Goal: Transaction & Acquisition: Download file/media

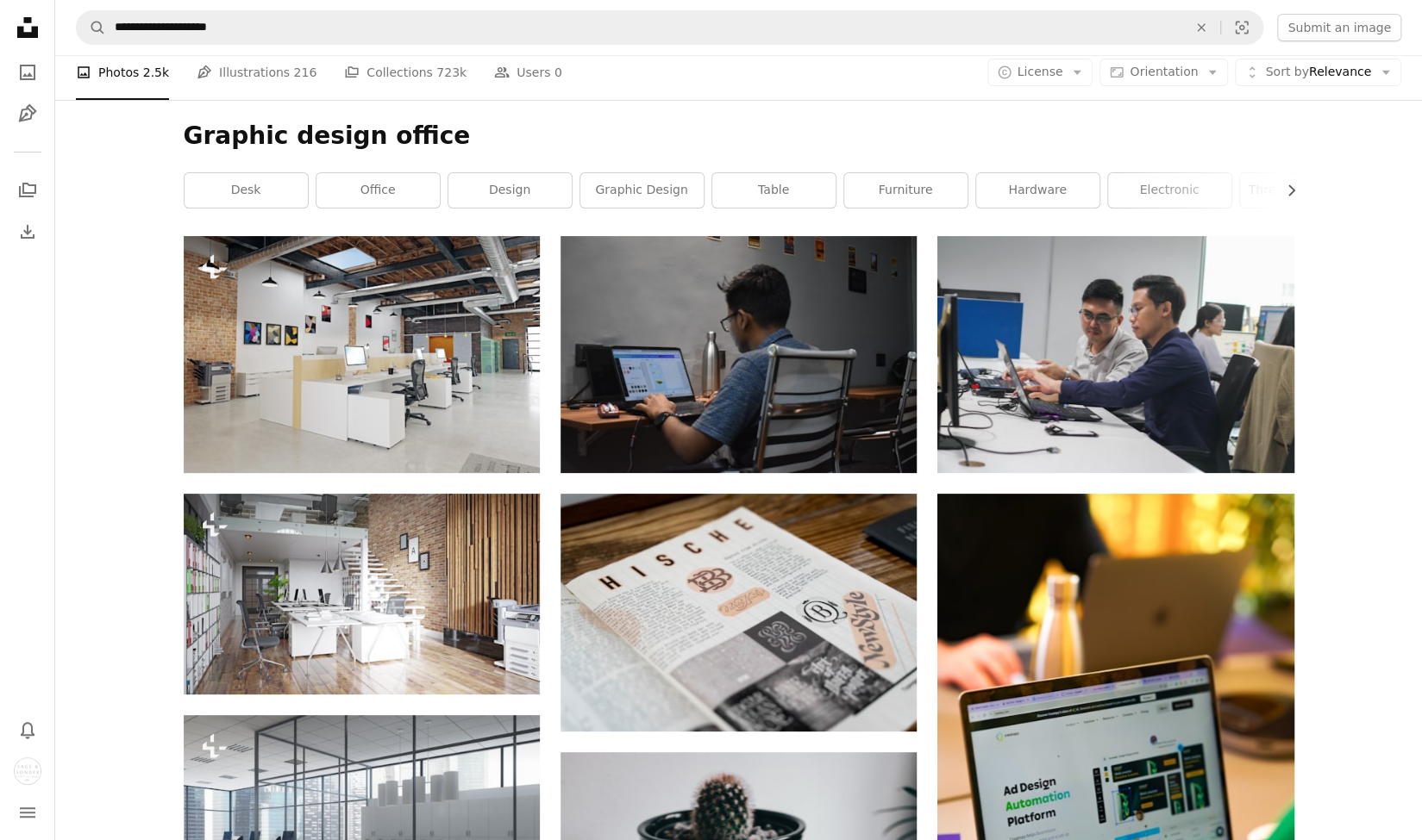
click at [39, 30] on icon "Unsplash logo Unsplash Home" at bounding box center [27, 27] width 35 height 35
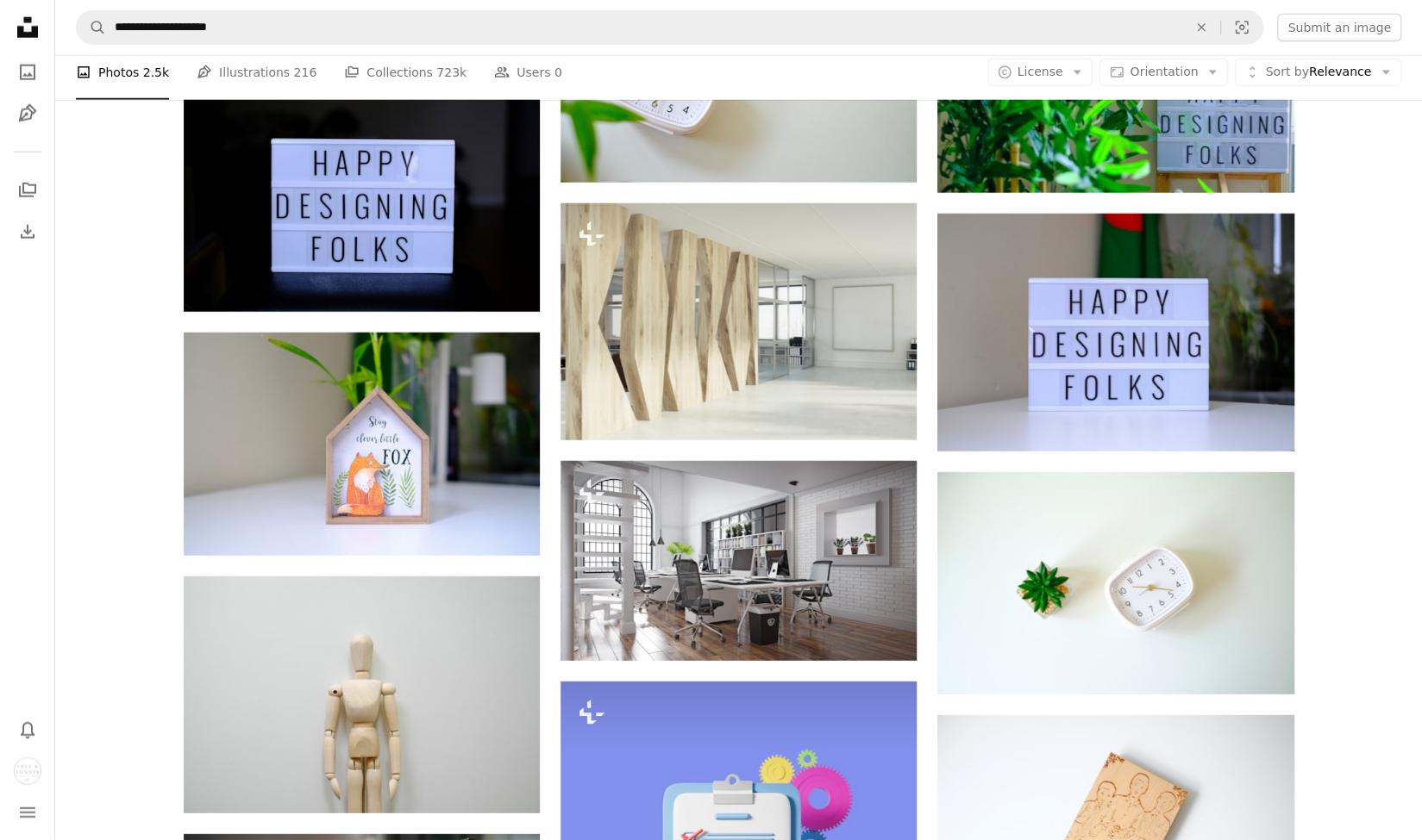
scroll to position [3189, 0]
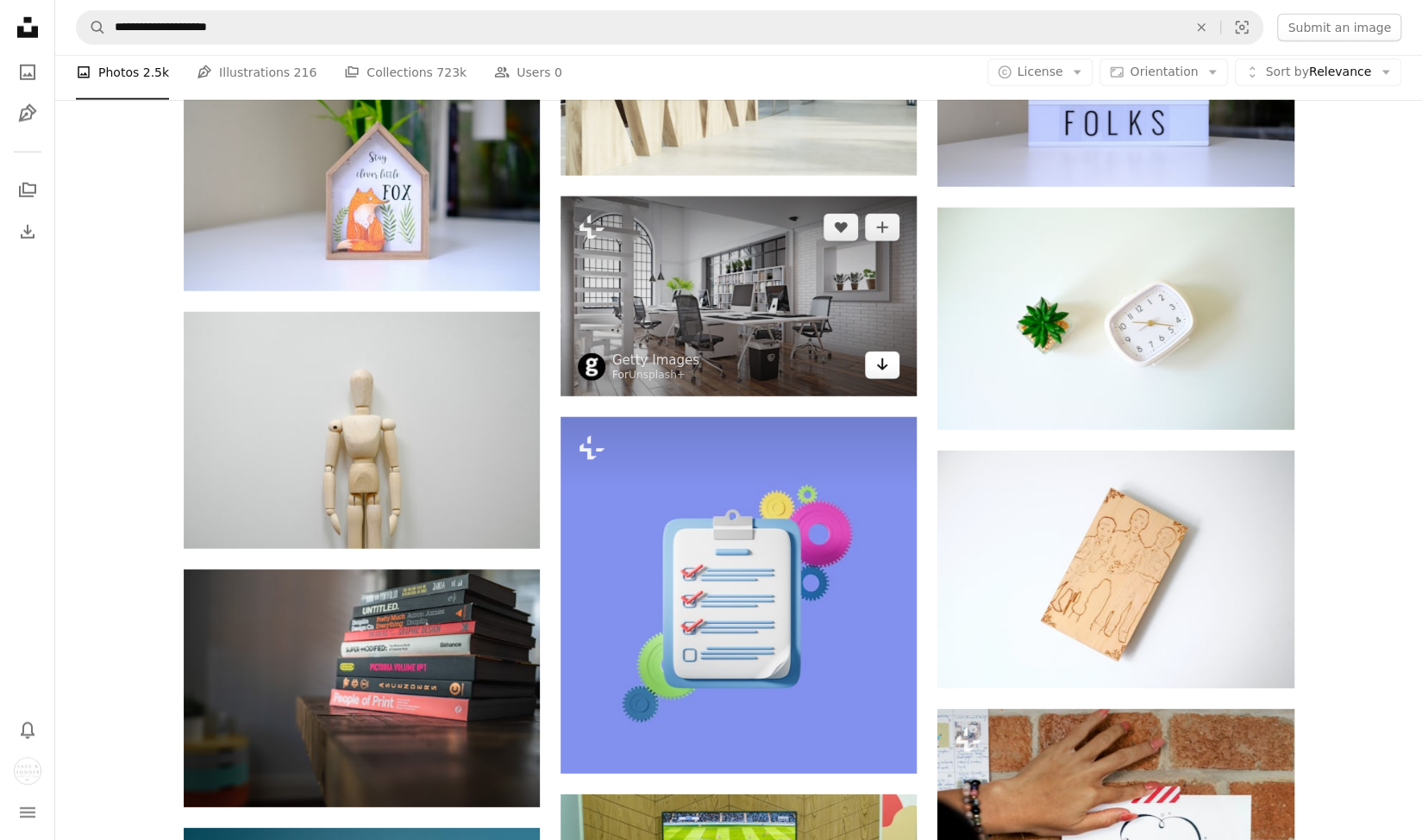
click at [881, 370] on icon "Download" at bounding box center [882, 365] width 12 height 12
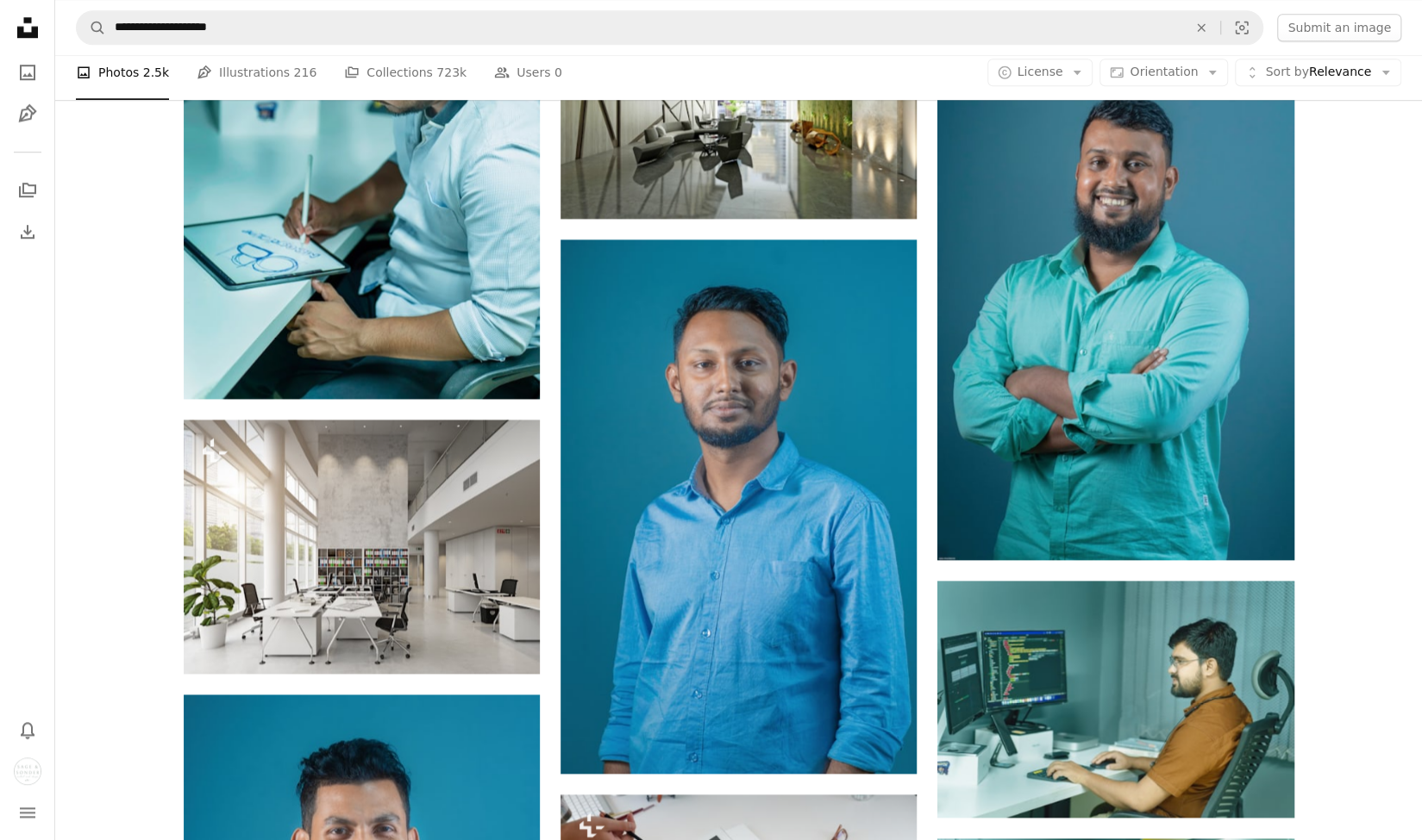
scroll to position [5430, 0]
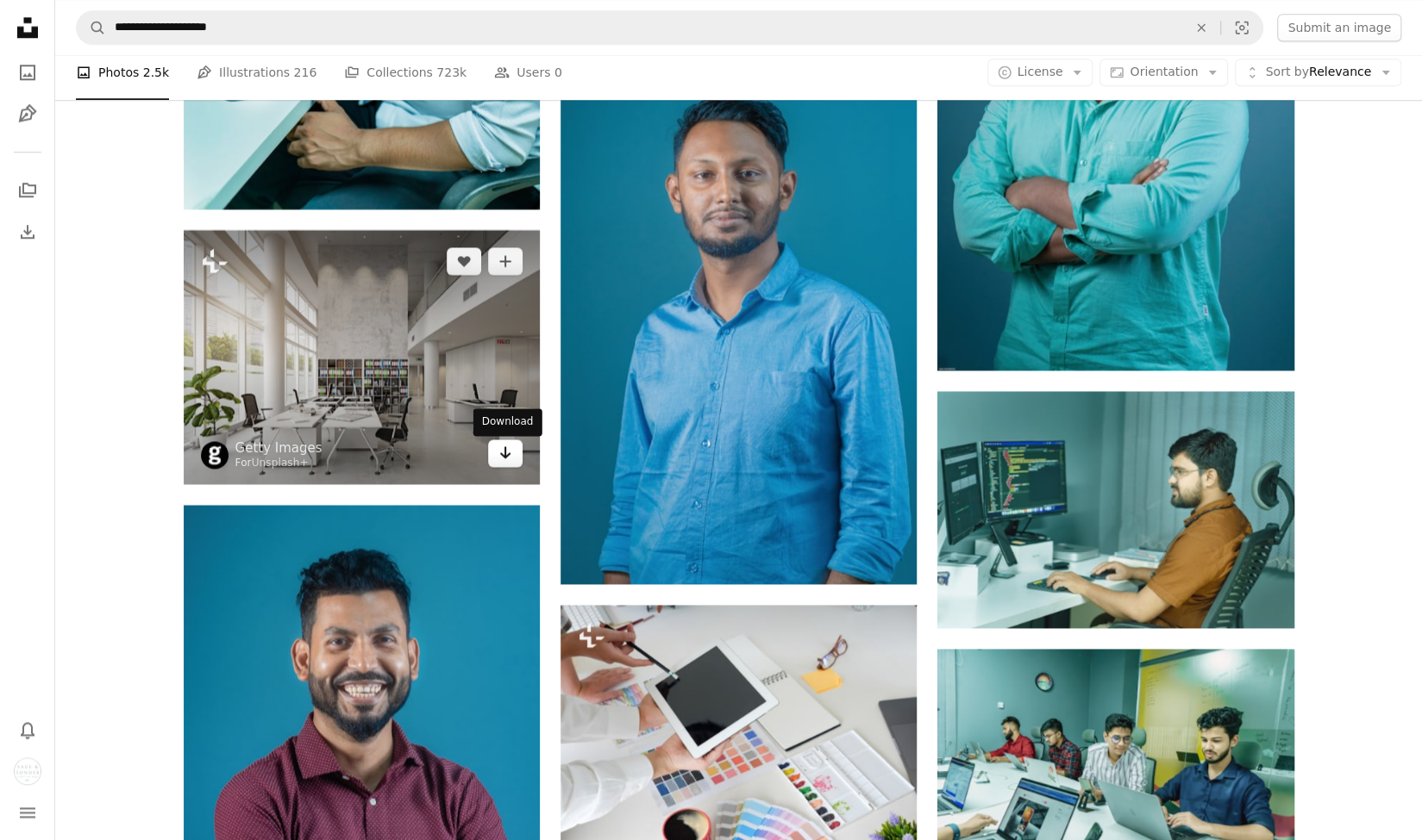
click at [504, 457] on icon "Arrow pointing down" at bounding box center [505, 452] width 14 height 20
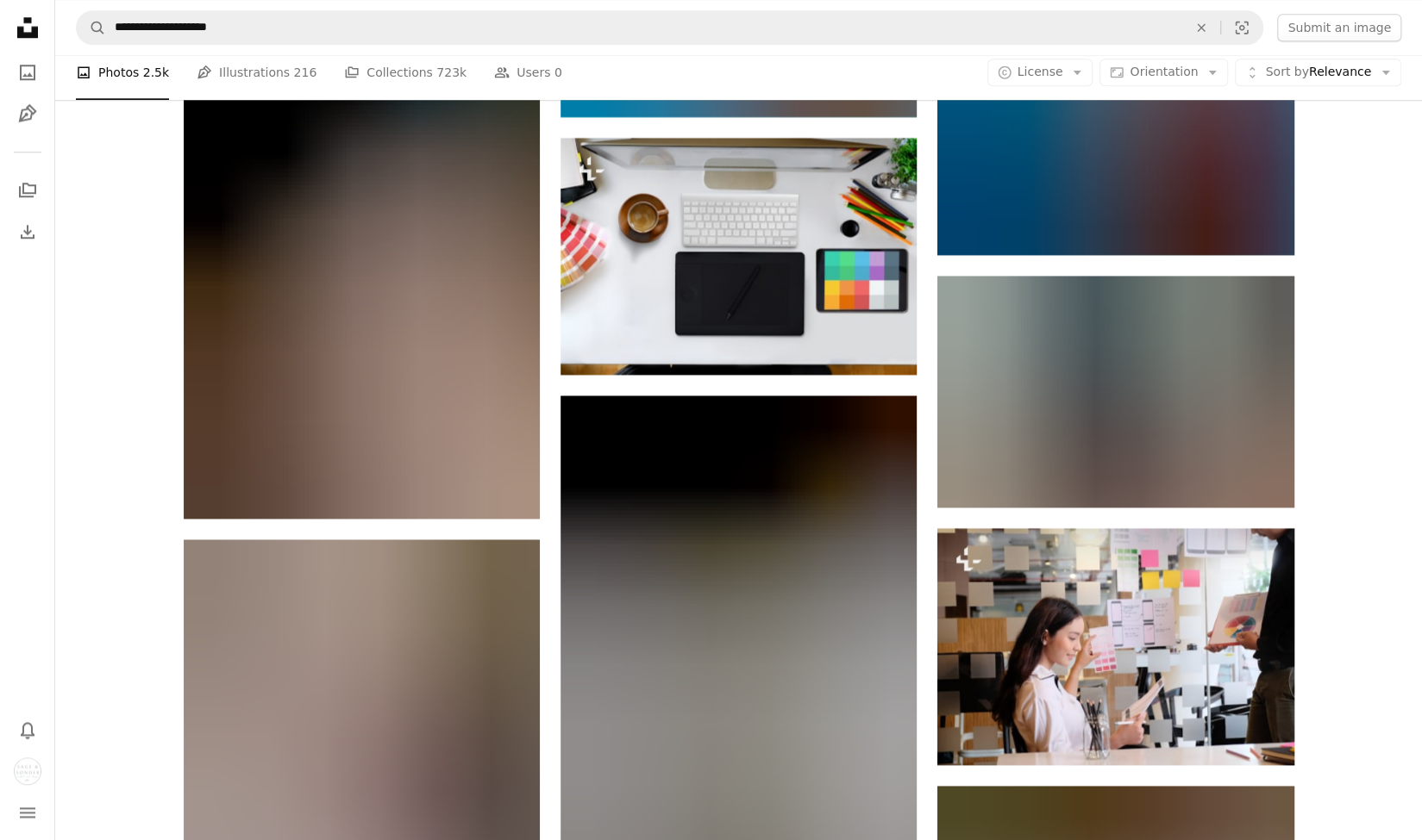
scroll to position [9394, 0]
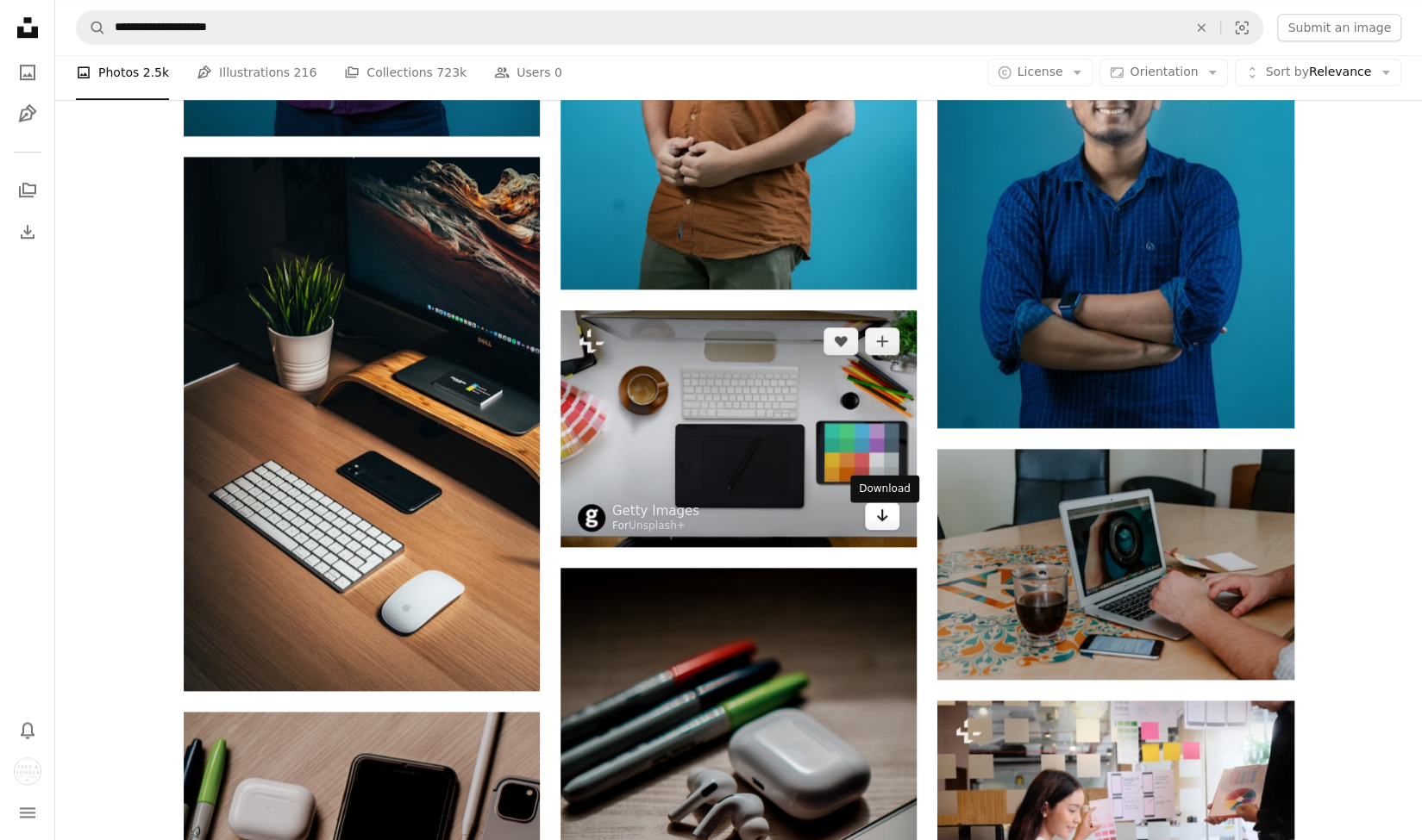
click at [887, 525] on icon "Arrow pointing down" at bounding box center [882, 515] width 14 height 20
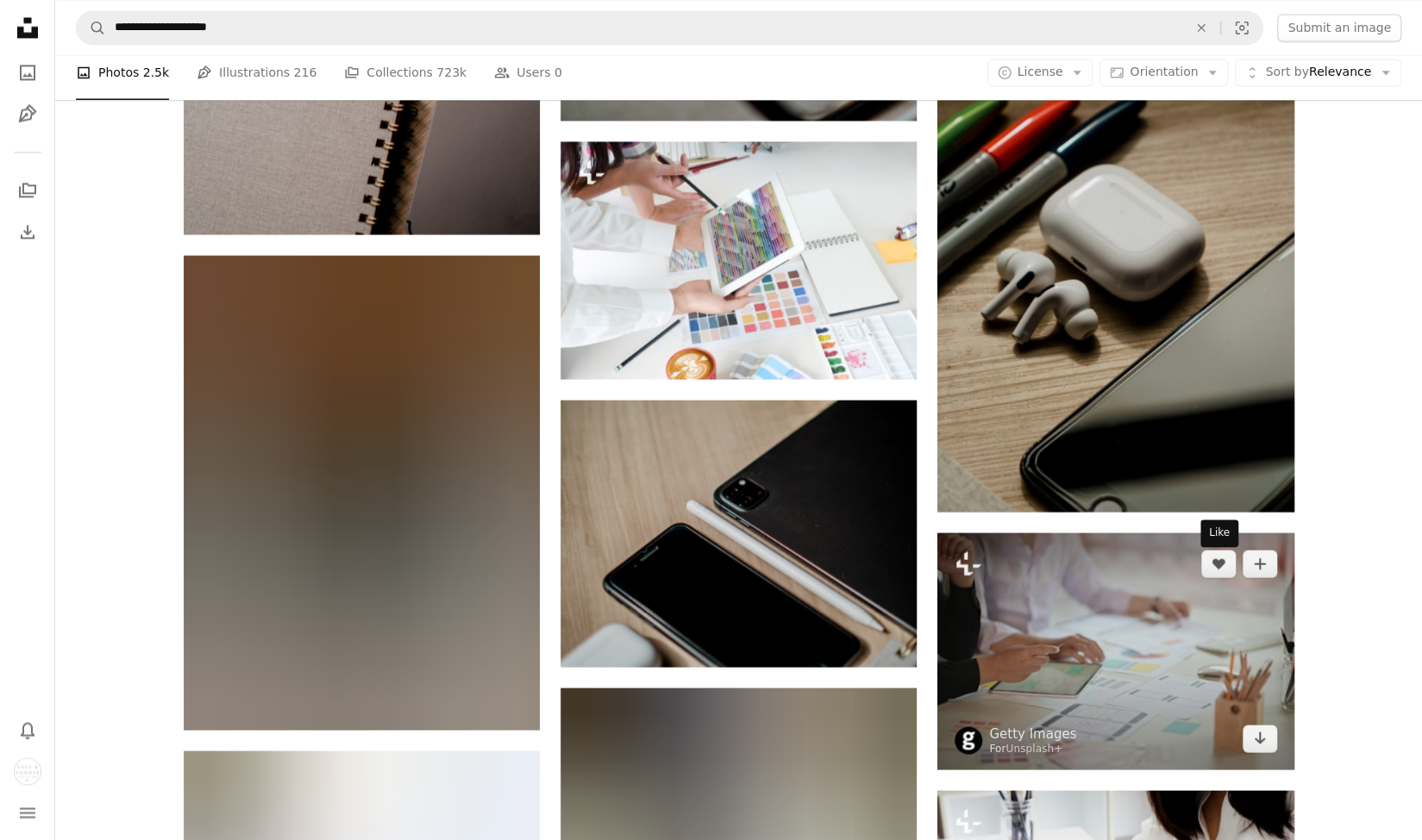
scroll to position [10169, 0]
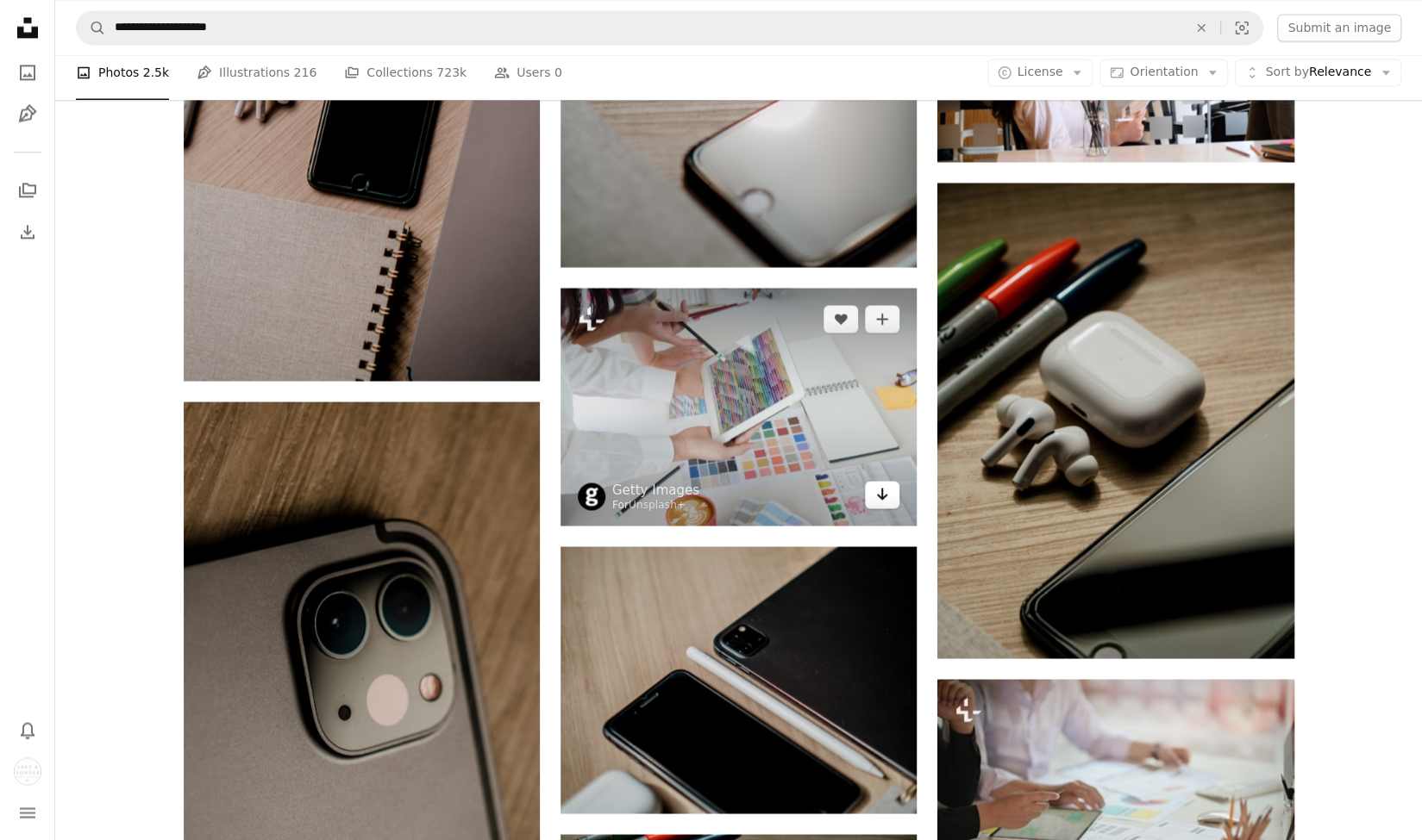
click at [880, 500] on icon "Download" at bounding box center [882, 494] width 12 height 12
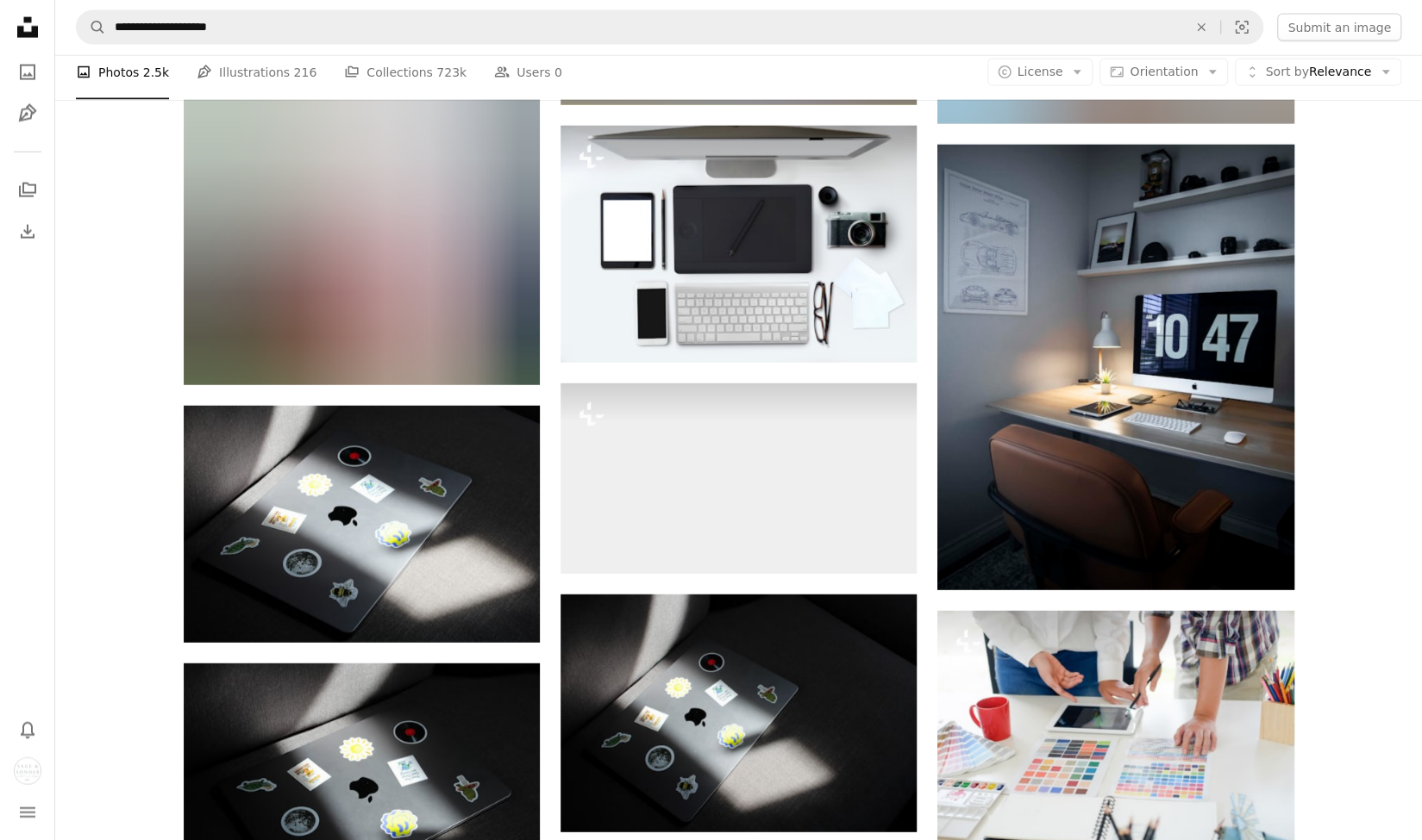
scroll to position [15427, 0]
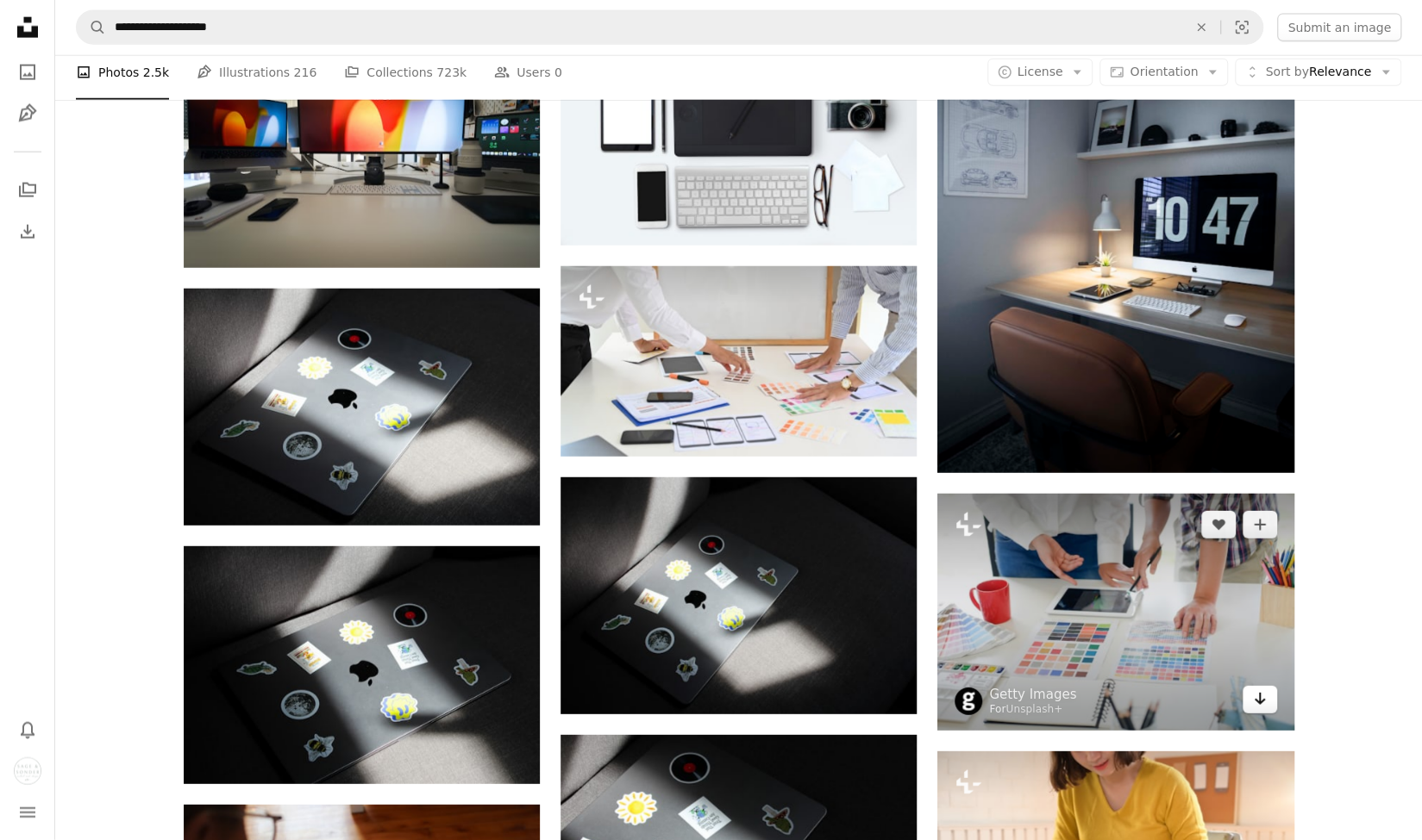
click at [1254, 708] on icon "Arrow pointing down" at bounding box center [1260, 698] width 14 height 20
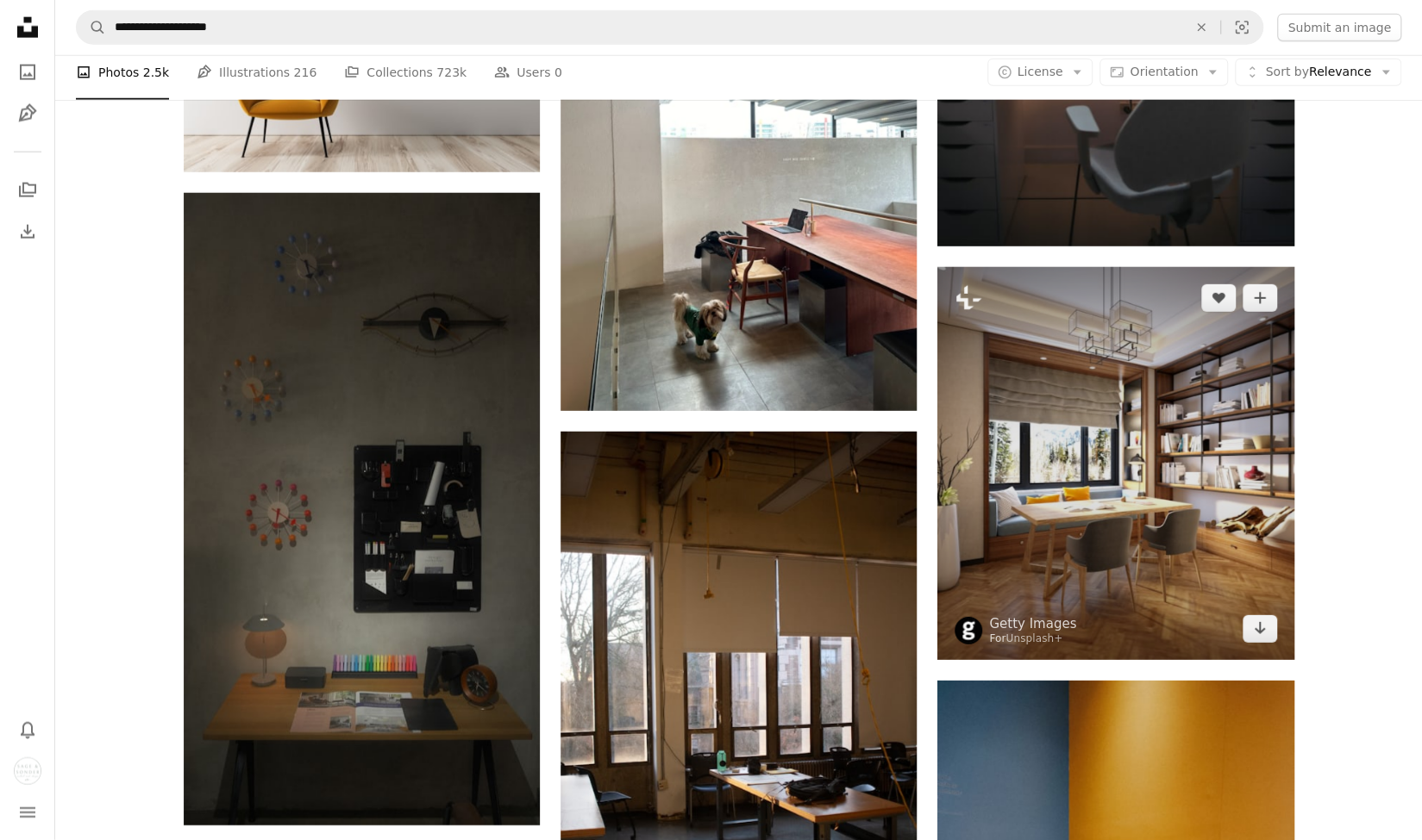
scroll to position [23873, 0]
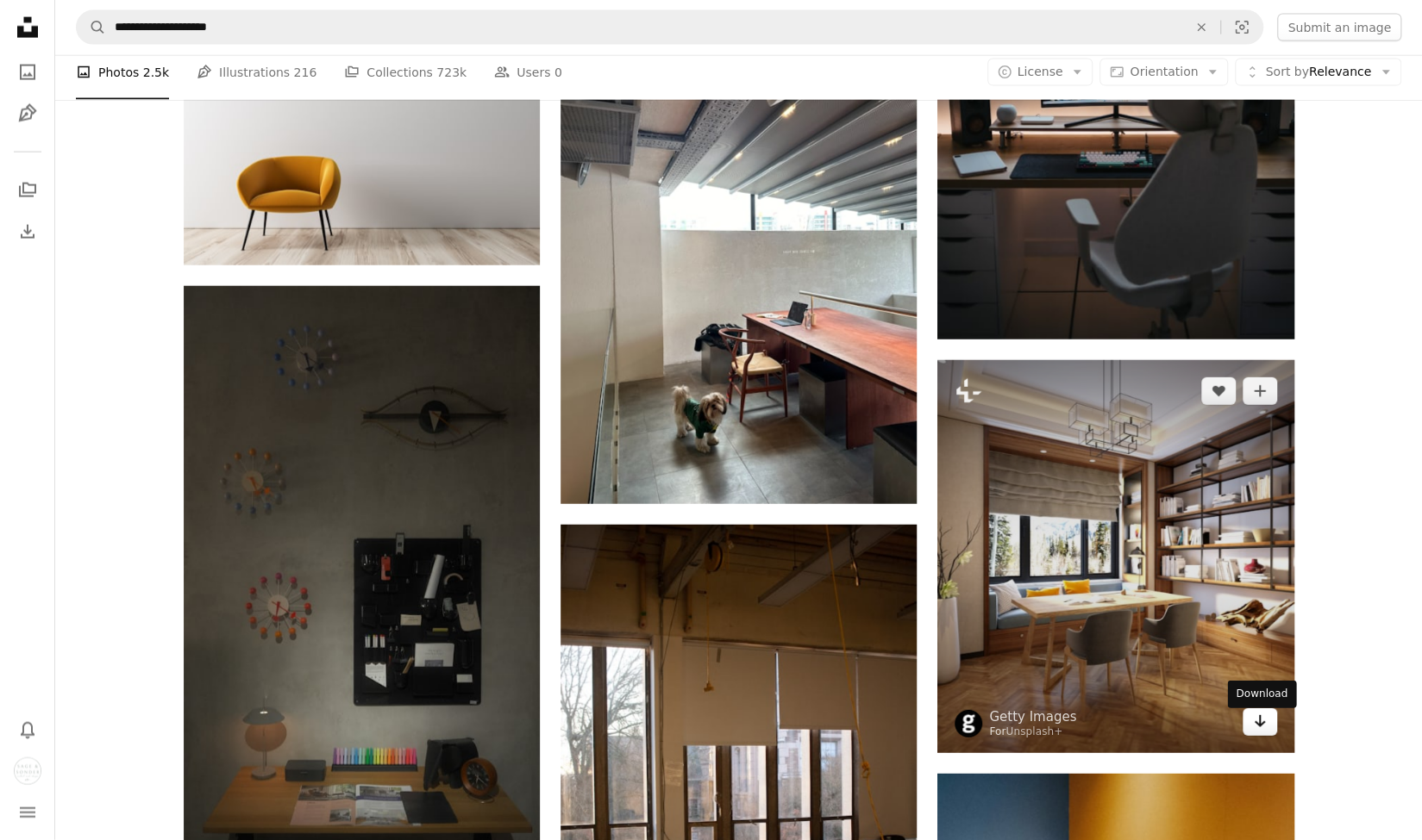
click at [1264, 720] on icon "Arrow pointing down" at bounding box center [1260, 720] width 14 height 20
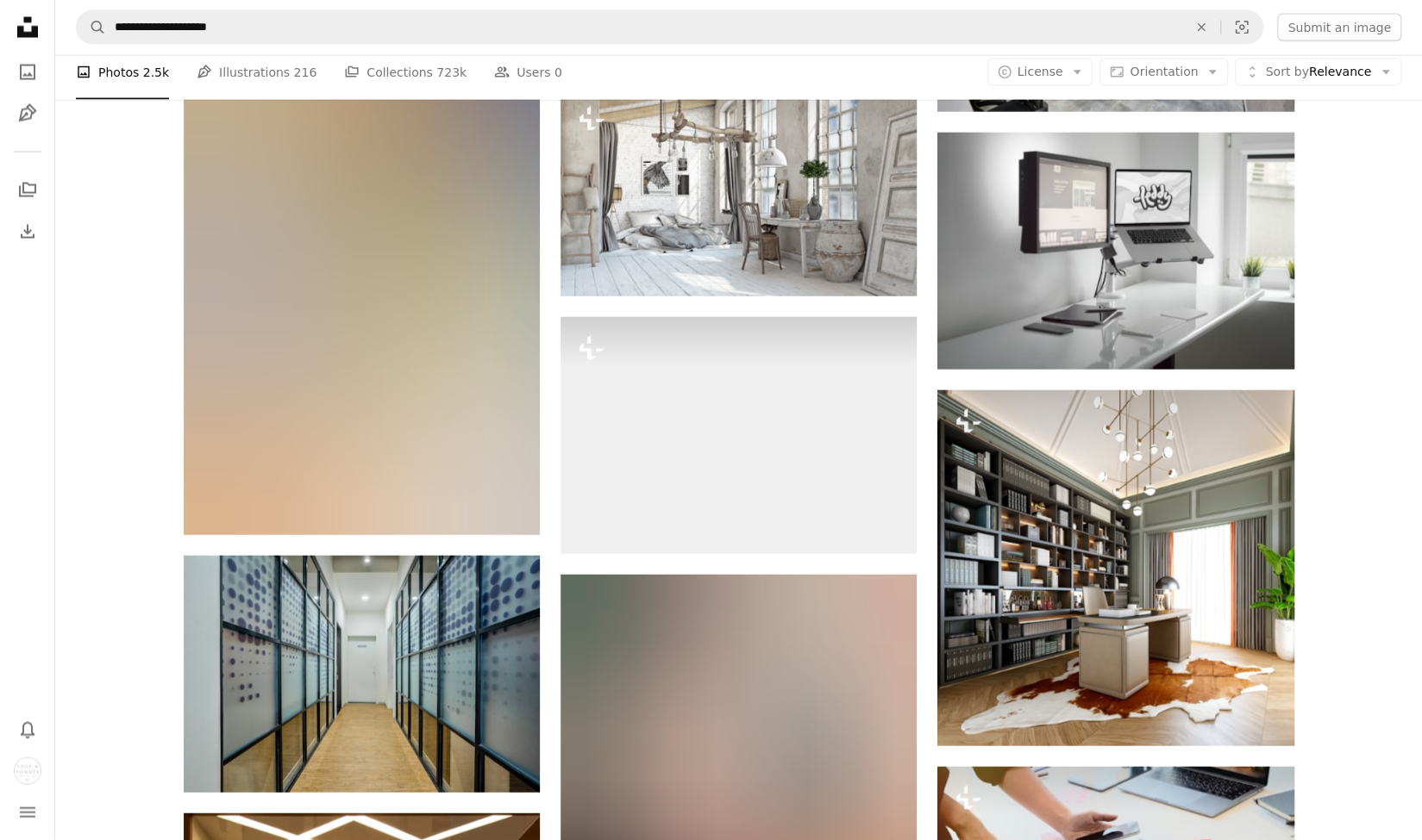
scroll to position [36629, 0]
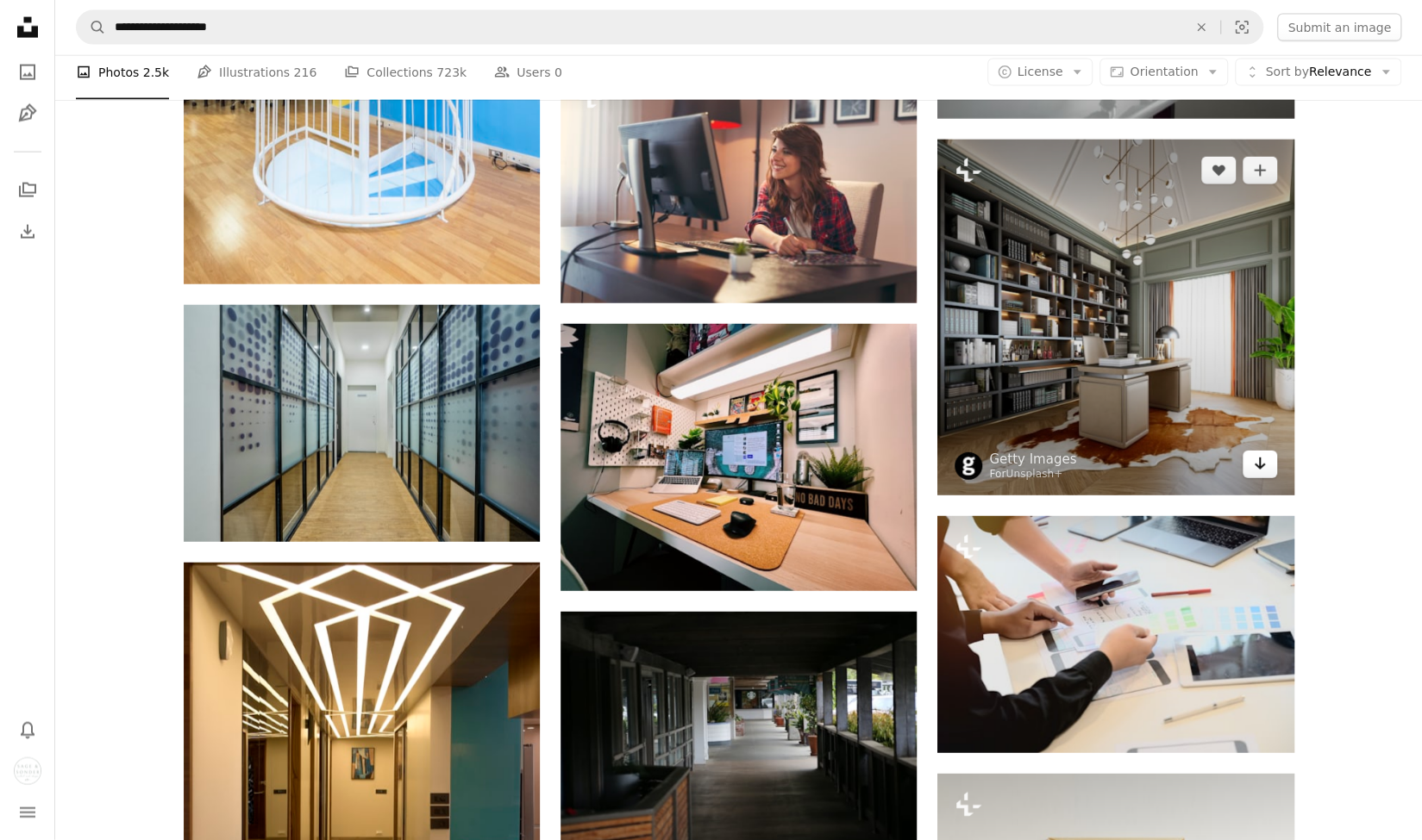
click at [1258, 478] on link "Arrow pointing down" at bounding box center [1260, 464] width 35 height 27
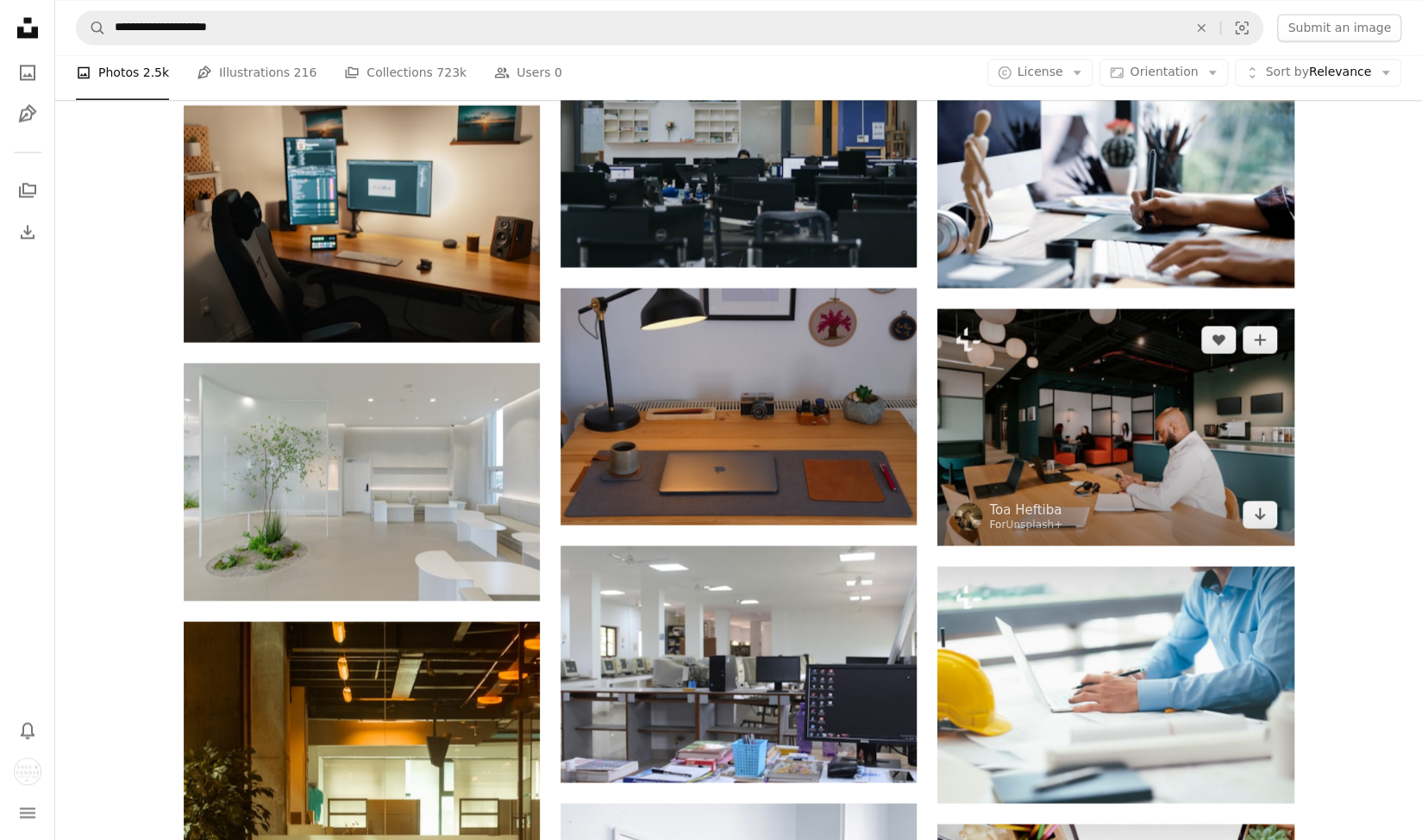
scroll to position [70499, 0]
